Goal: Find specific page/section: Find specific page/section

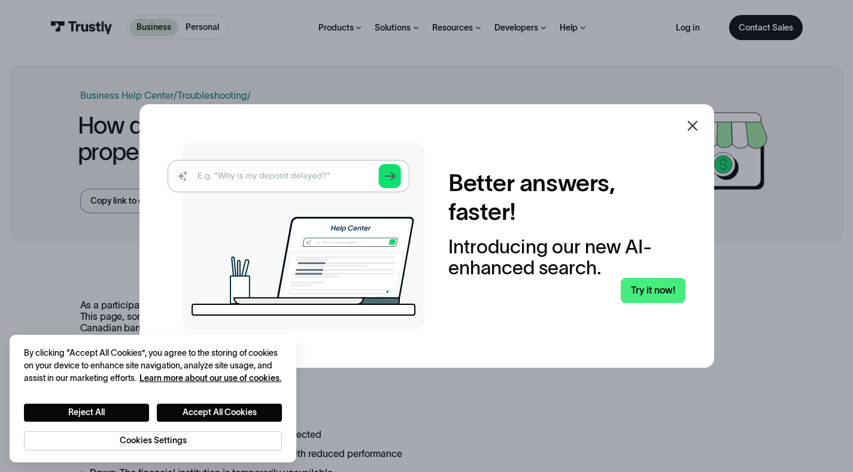
click at [696, 126] on icon at bounding box center [692, 126] width 10 height 10
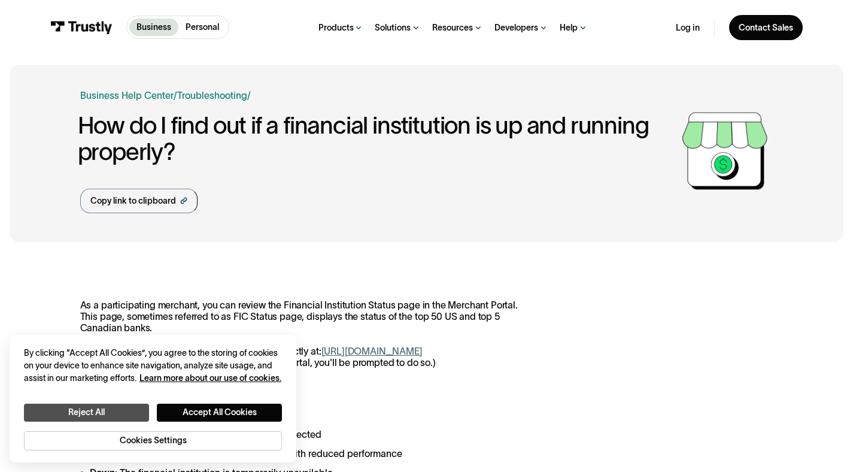
click at [79, 406] on button "Reject All" at bounding box center [86, 412] width 125 height 18
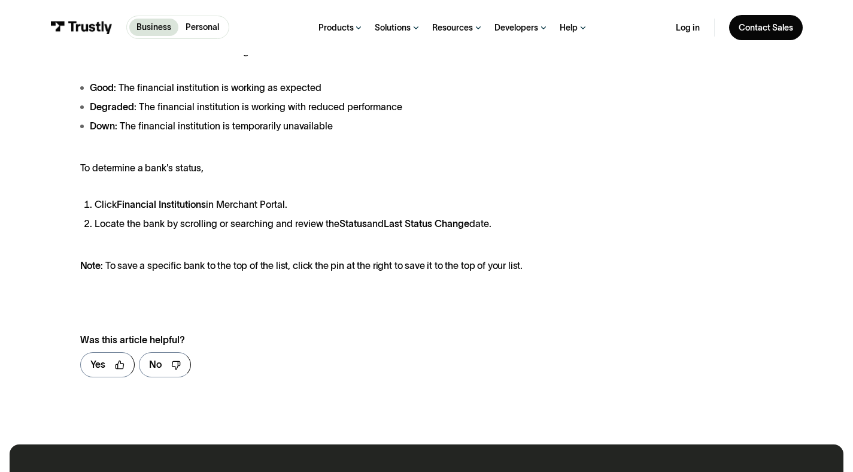
scroll to position [69, 0]
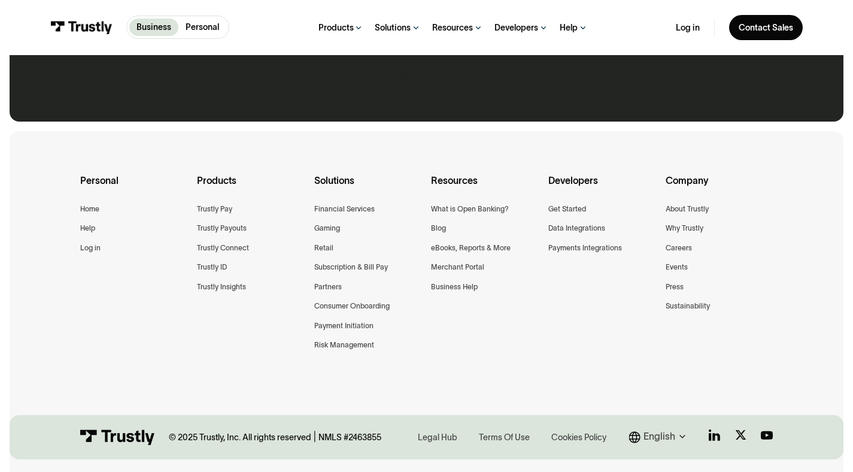
scroll to position [896, 0]
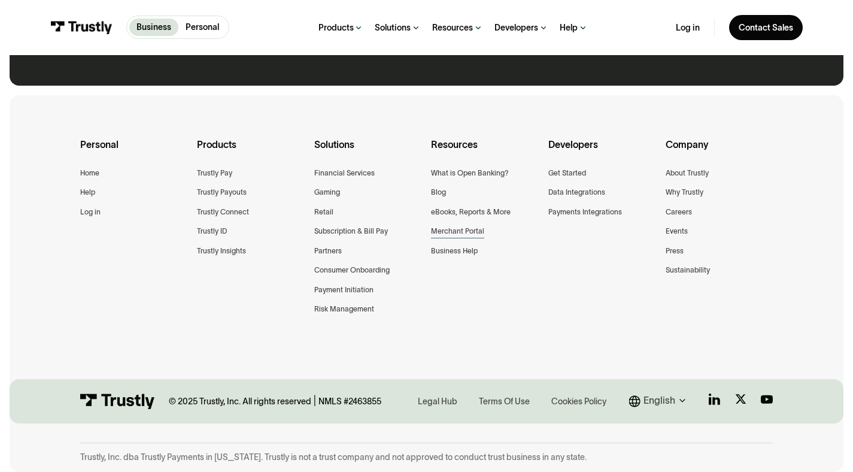
click at [468, 233] on div "Merchant Portal" at bounding box center [457, 231] width 53 height 13
click at [690, 177] on div "About Trustly" at bounding box center [687, 173] width 43 height 13
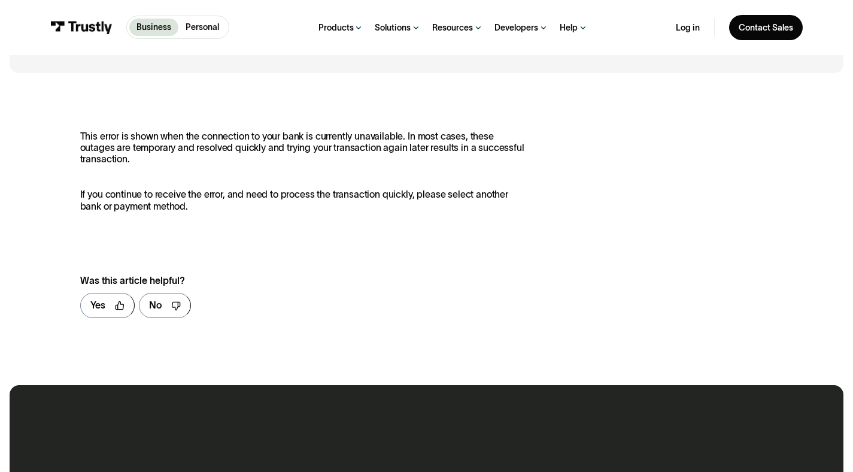
scroll to position [173, 0]
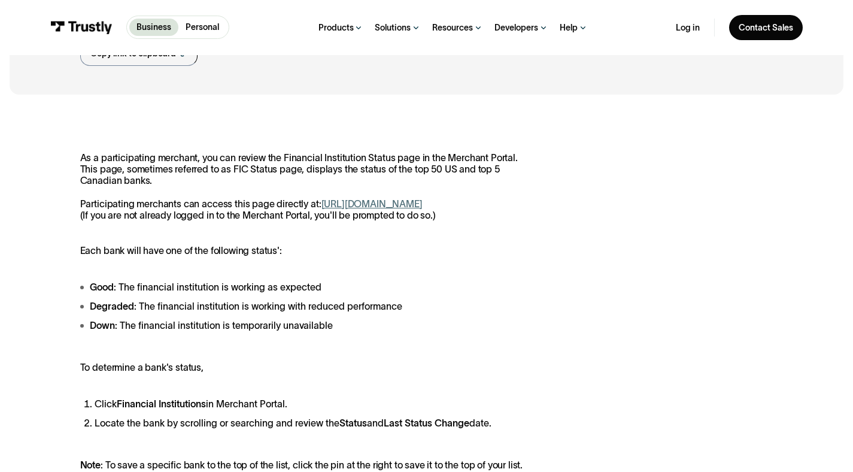
scroll to position [174, 0]
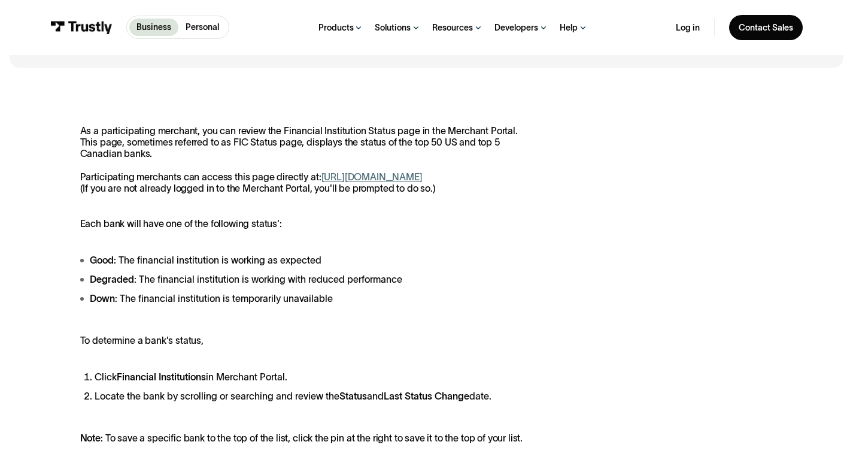
click at [423, 175] on link "https://paywithmybank.com/merchant-portal/fi_status" at bounding box center [371, 176] width 101 height 11
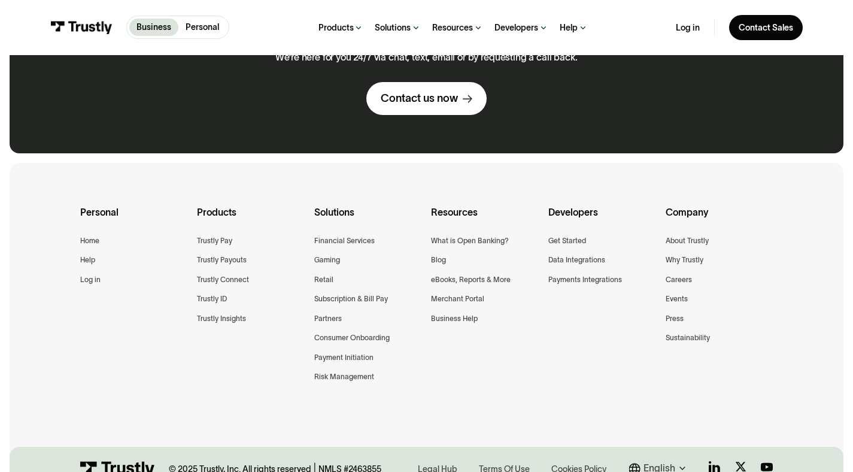
scroll to position [887, 0]
